Goal: Obtain resource: Obtain resource

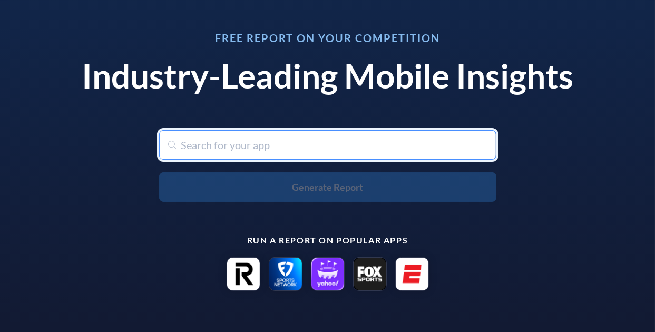
scroll to position [105, 0]
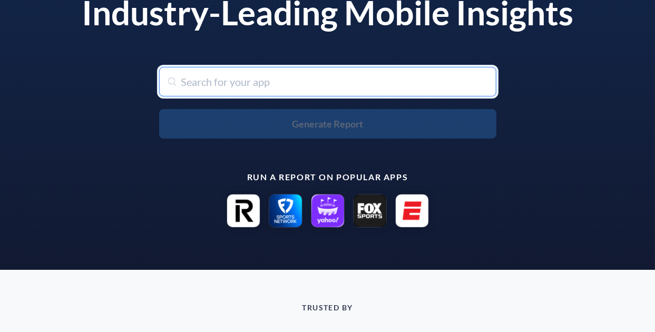
click at [246, 75] on input "text" at bounding box center [327, 82] width 337 height 30
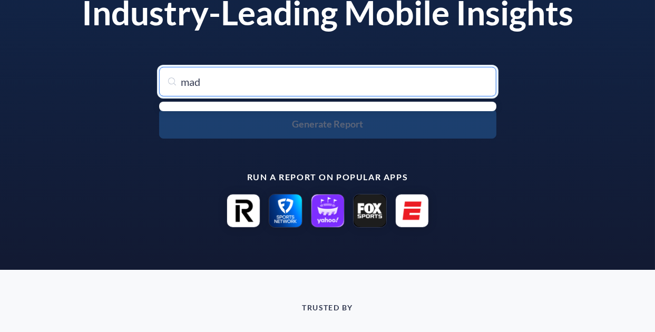
type input "mada"
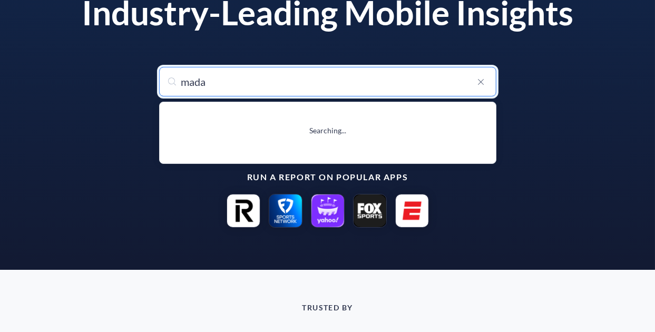
type input "mada"
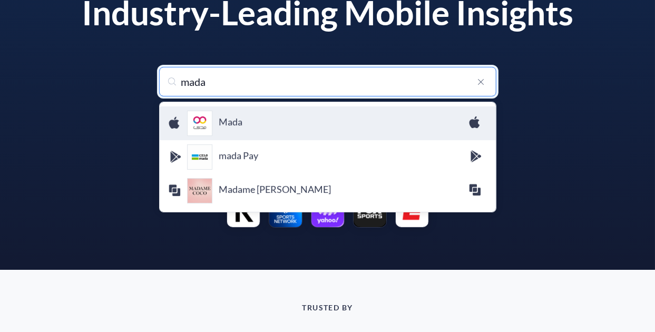
type input "mad"
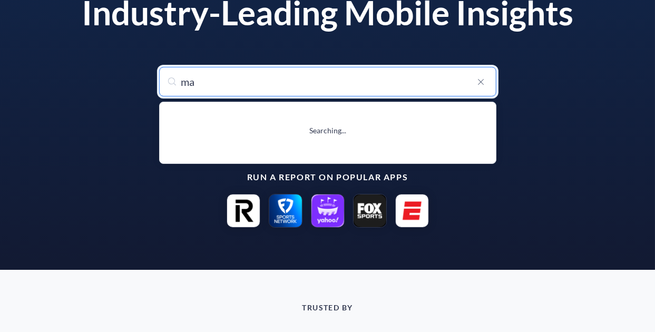
type input "m"
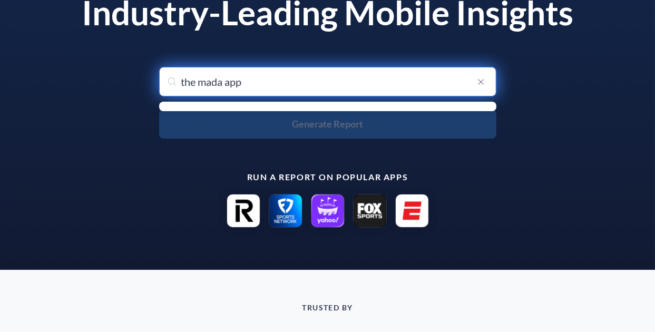
drag, startPoint x: 257, startPoint y: 84, endPoint x: 100, endPoint y: 96, distance: 158.0
click at [107, 82] on div "Free Report on Your Competition Industry-Leading Mobile Insights Search for any…" at bounding box center [328, 98] width 542 height 283
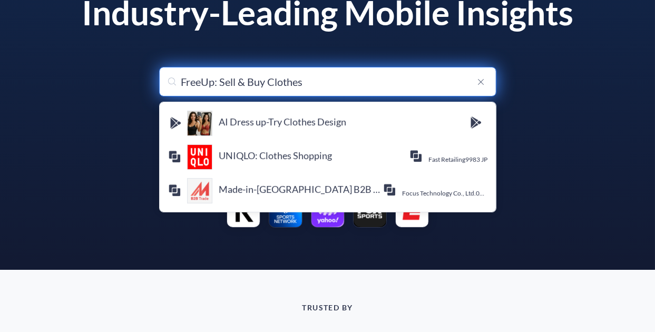
scroll to position [232, 0]
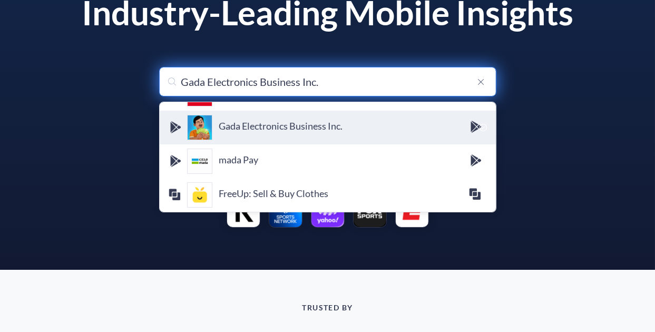
type input "Gada Electronics Business Inc."
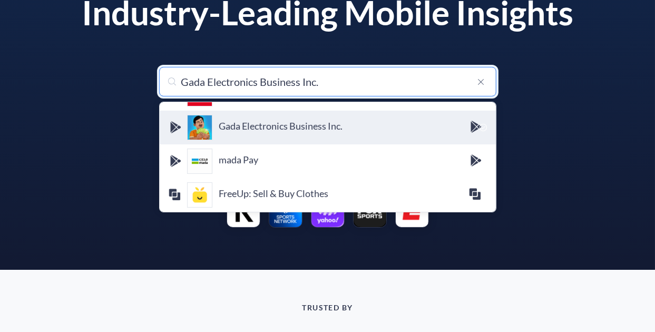
click at [481, 85] on icon at bounding box center [481, 81] width 13 height 15
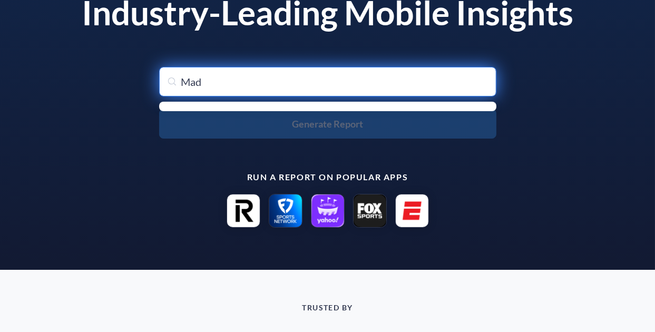
type input "Mada"
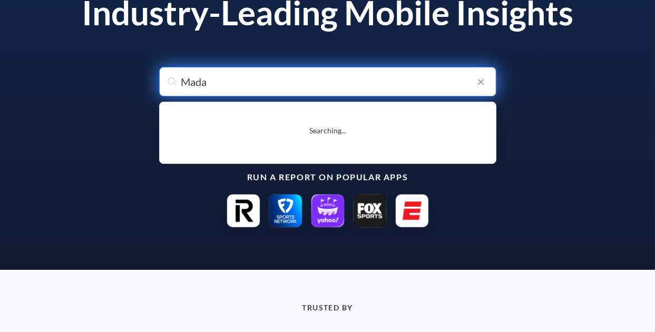
type input "Mada"
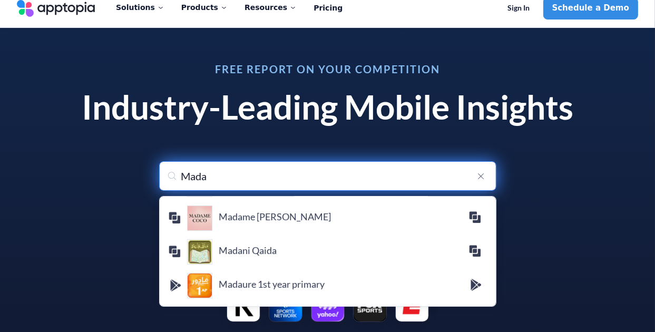
scroll to position [0, 0]
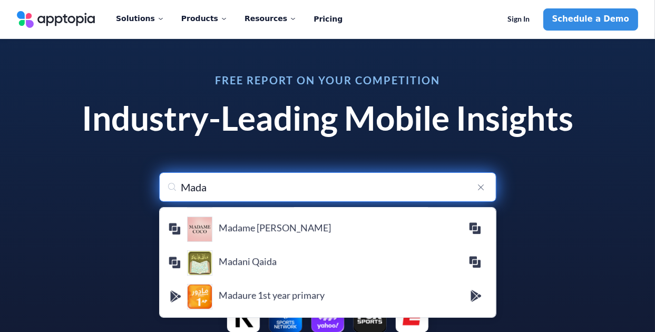
type input "Mada"
drag, startPoint x: 223, startPoint y: 190, endPoint x: 112, endPoint y: 186, distance: 111.8
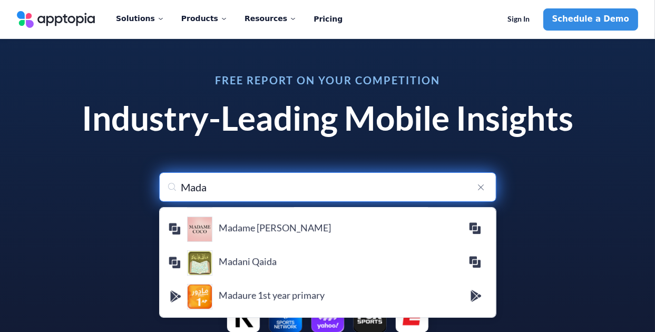
click at [120, 186] on div "Free Report on Your Competition Industry-Leading Mobile Insights Search for any…" at bounding box center [328, 203] width 542 height 283
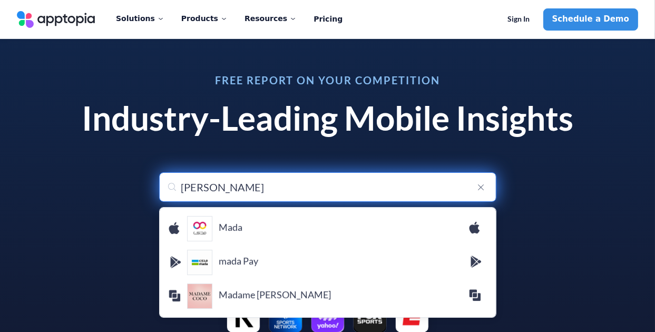
type input "Lumi"
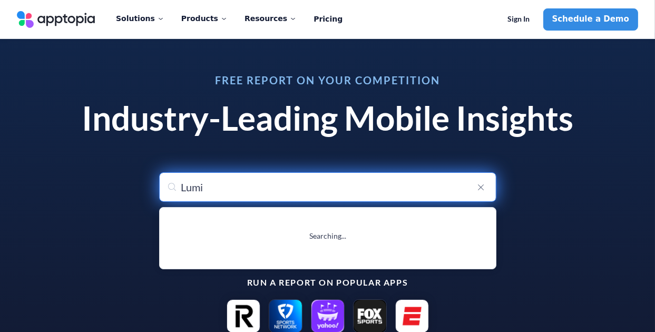
type input "Luminara VPN"
